Goal: Task Accomplishment & Management: Use online tool/utility

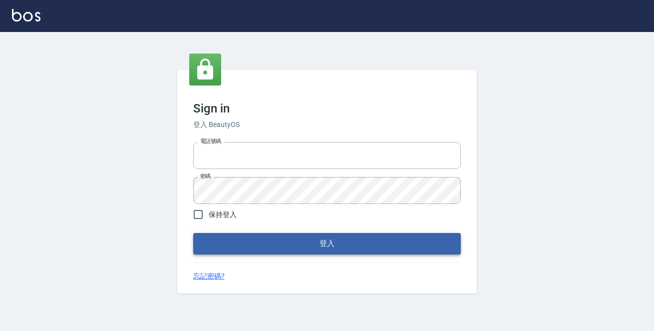
type input "0229470385"
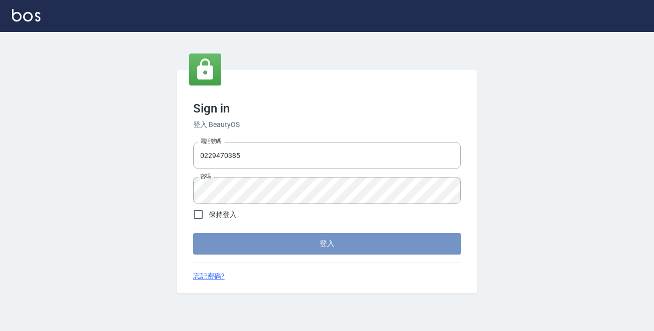
click at [325, 239] on button "登入" at bounding box center [327, 243] width 268 height 21
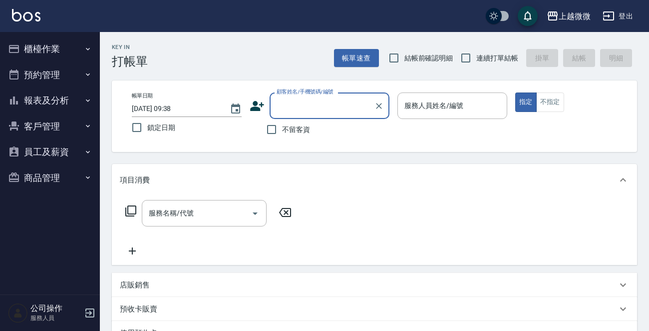
click at [89, 48] on icon "button" at bounding box center [88, 49] width 8 height 8
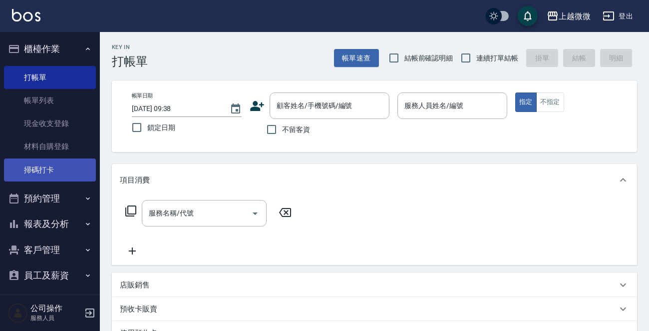
click at [60, 166] on link "掃碼打卡" at bounding box center [50, 169] width 92 height 23
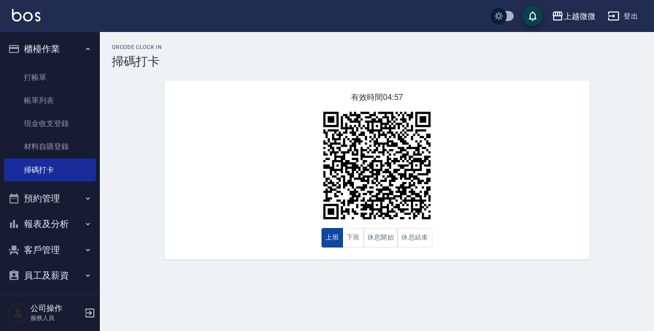
click at [334, 231] on button "上班" at bounding box center [332, 237] width 21 height 19
click at [334, 232] on button "上班" at bounding box center [332, 237] width 21 height 19
